Goal: Information Seeking & Learning: Learn about a topic

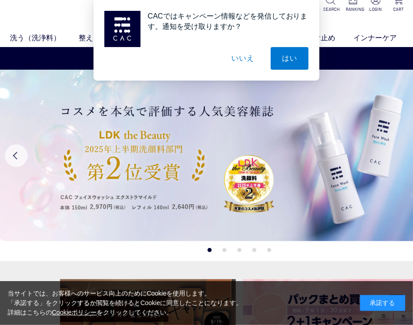
scroll to position [13, 0]
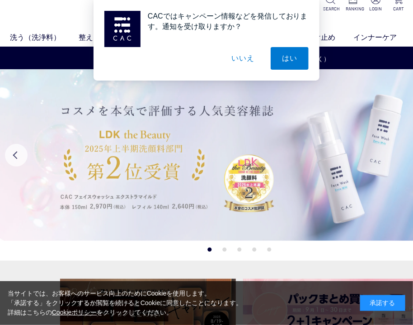
click at [208, 214] on img at bounding box center [239, 154] width 479 height 171
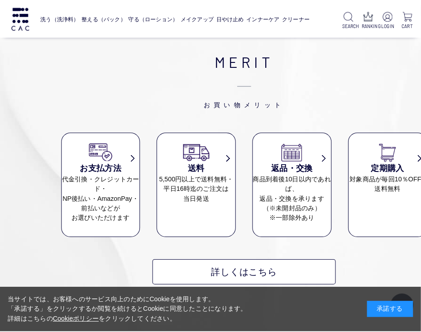
scroll to position [148, 0]
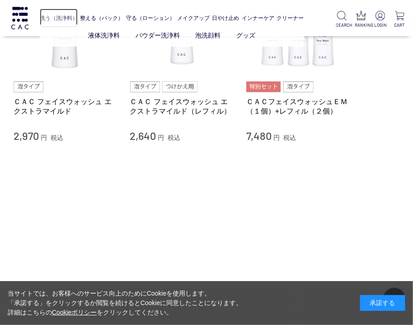
click at [64, 19] on link "洗う（洗浄料）" at bounding box center [59, 18] width 38 height 19
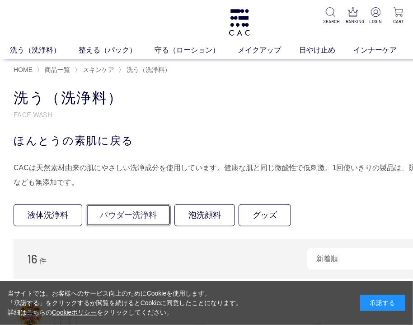
click at [123, 218] on link "パウダー洗浄料" at bounding box center [128, 215] width 85 height 22
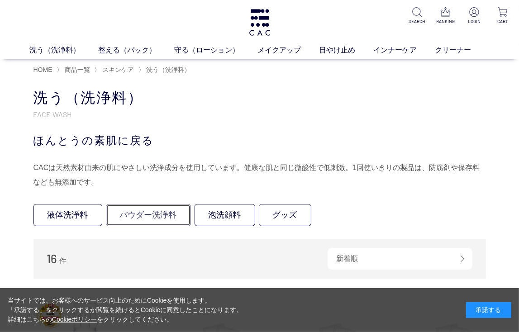
click at [142, 214] on link "パウダー洗浄料" at bounding box center [148, 215] width 85 height 22
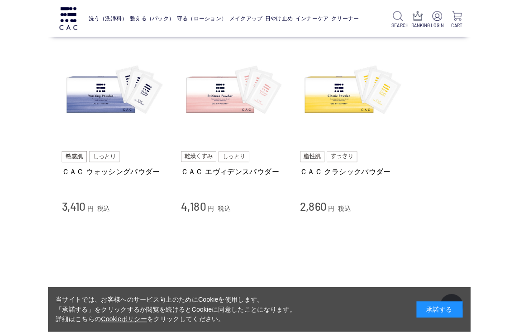
scroll to position [81, 0]
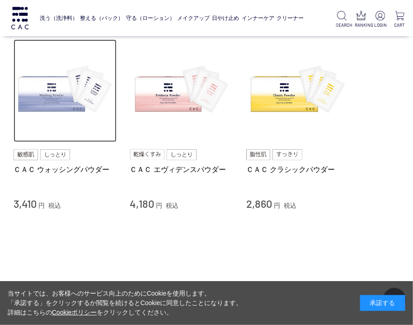
click at [56, 109] on img at bounding box center [65, 90] width 103 height 103
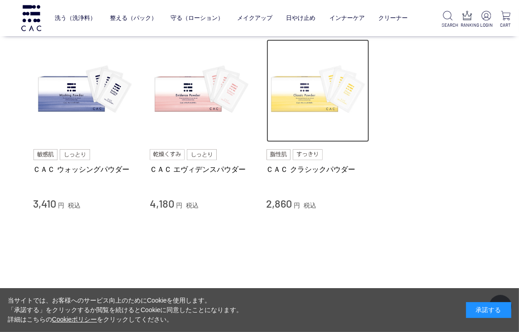
click at [302, 103] on img at bounding box center [317, 90] width 103 height 103
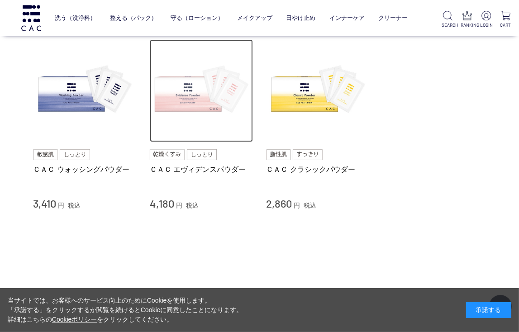
click at [188, 107] on img at bounding box center [201, 90] width 103 height 103
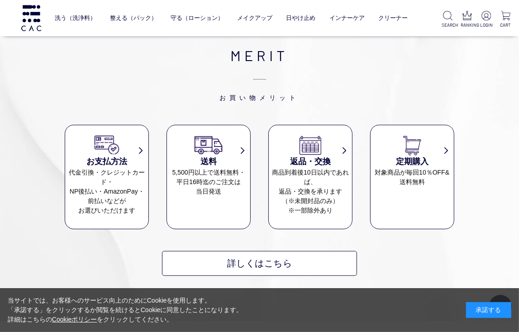
scroll to position [450, 0]
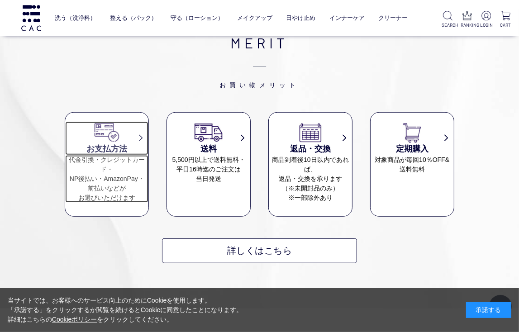
click at [115, 138] on img at bounding box center [107, 132] width 30 height 21
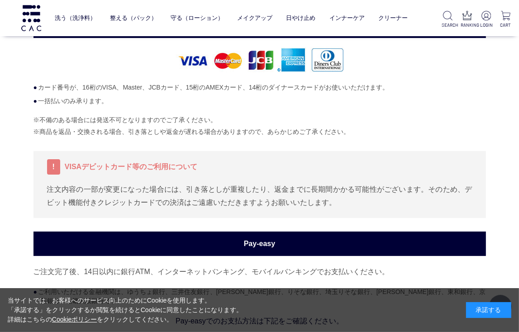
scroll to position [86, 0]
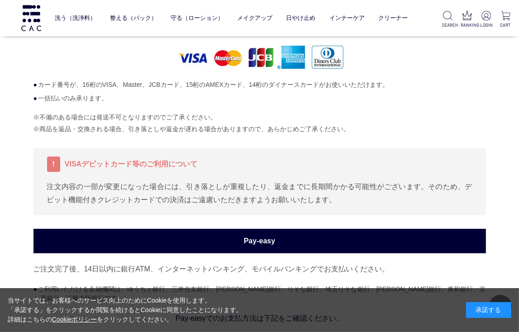
click at [264, 245] on h3 "Pay-easy" at bounding box center [259, 241] width 452 height 24
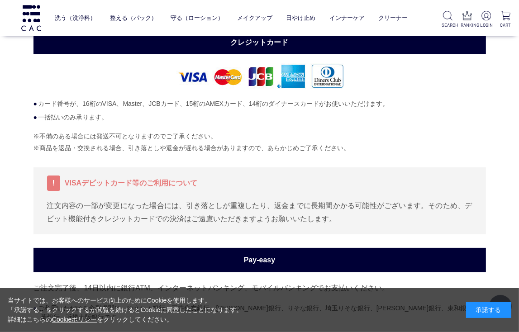
scroll to position [56, 0]
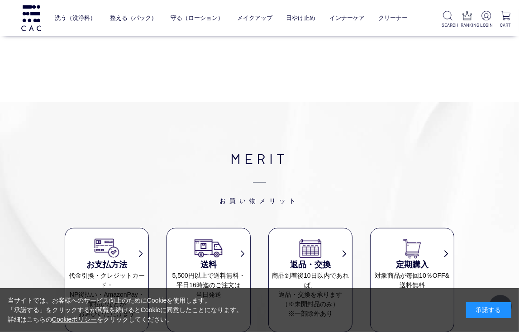
scroll to position [342, 0]
